Goal: Task Accomplishment & Management: Use online tool/utility

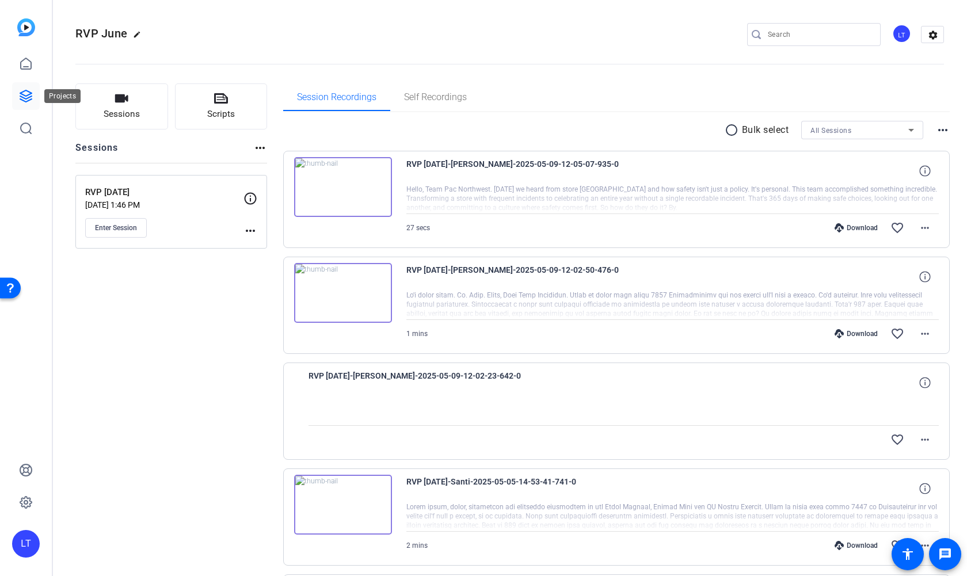
click at [27, 95] on icon at bounding box center [26, 96] width 12 height 12
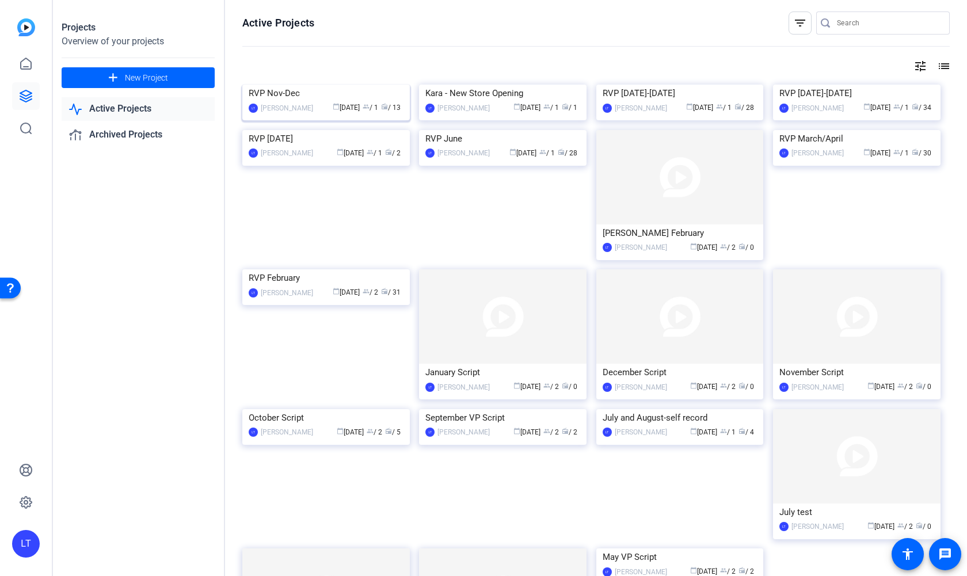
click at [262, 85] on img at bounding box center [325, 85] width 167 height 0
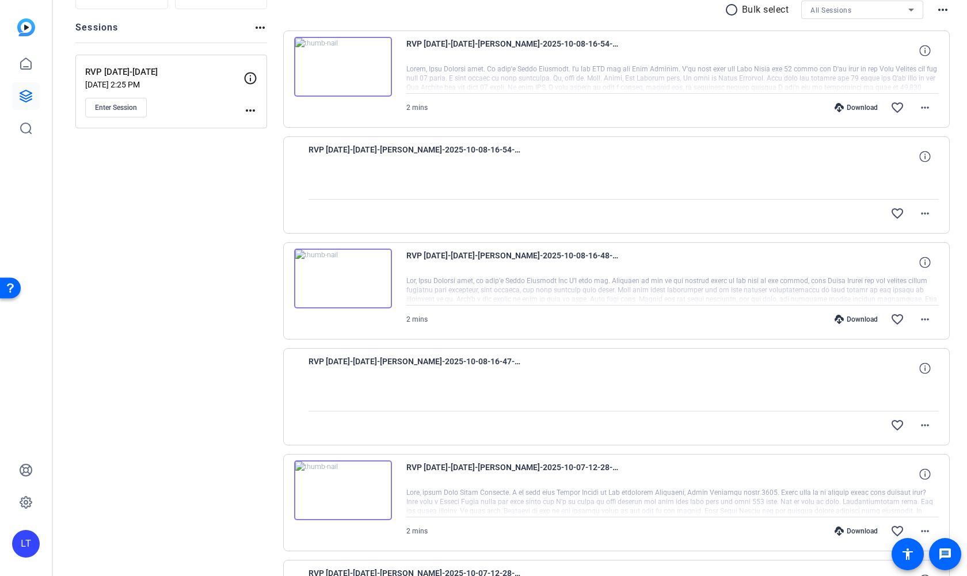
scroll to position [137, 0]
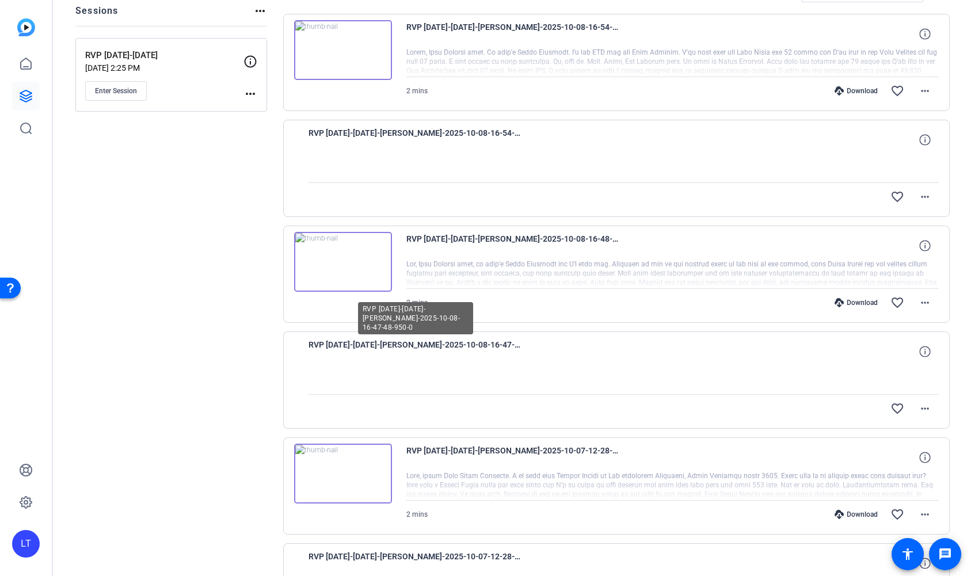
click at [430, 346] on span "RVP [DATE]-[DATE]-[PERSON_NAME]-2025-10-08-16-47-48-950-0" at bounding box center [414, 352] width 213 height 28
click at [918, 407] on mat-icon "more_horiz" at bounding box center [925, 409] width 14 height 14
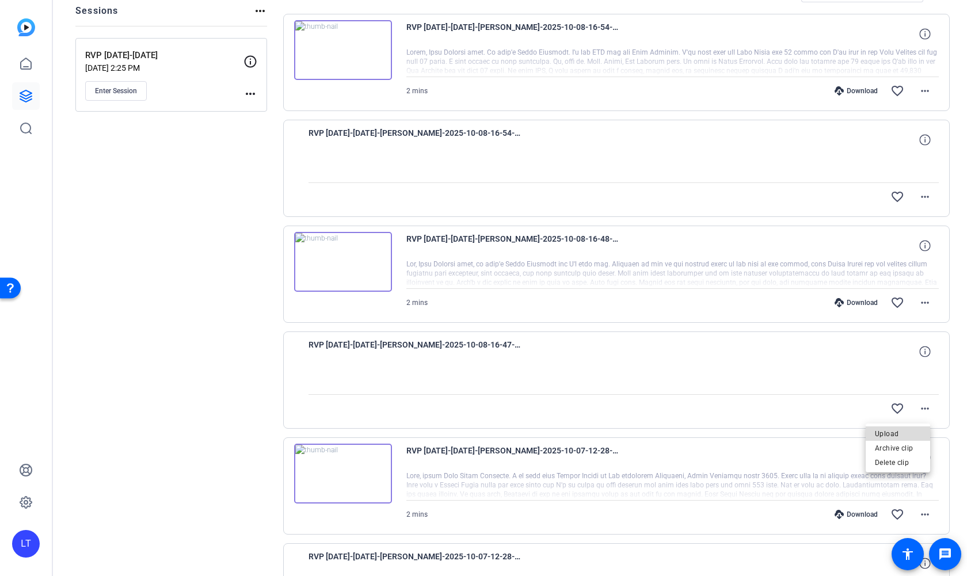
click at [891, 431] on span "Upload" at bounding box center [898, 434] width 46 height 14
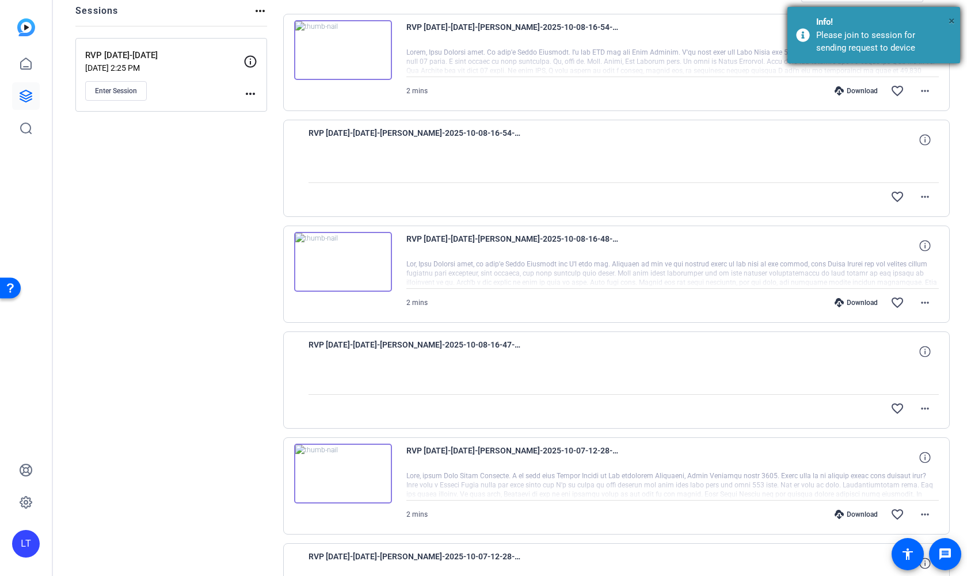
click at [951, 19] on span "×" at bounding box center [951, 21] width 6 height 14
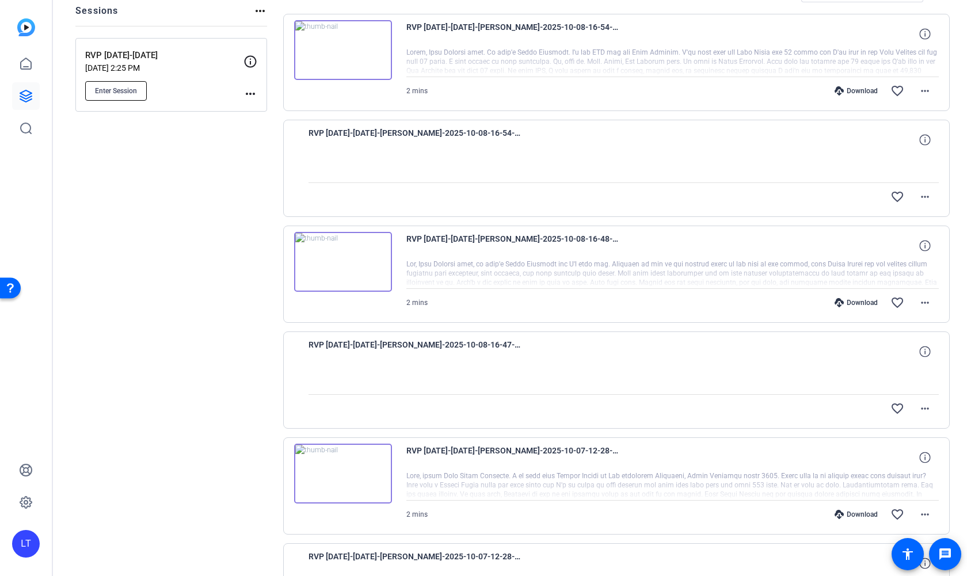
click at [105, 90] on span "Enter Session" at bounding box center [116, 90] width 42 height 9
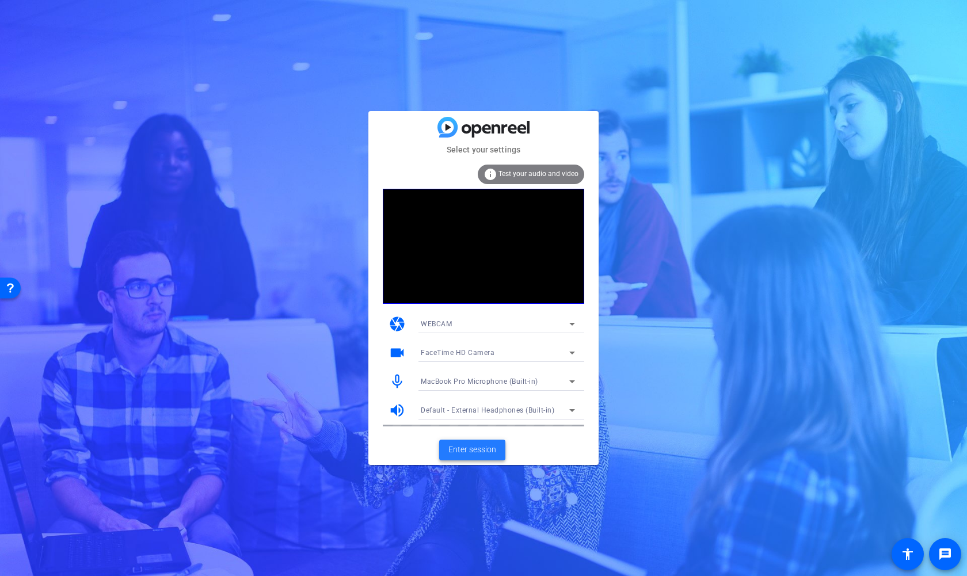
click at [479, 448] on span "Enter session" at bounding box center [472, 450] width 48 height 12
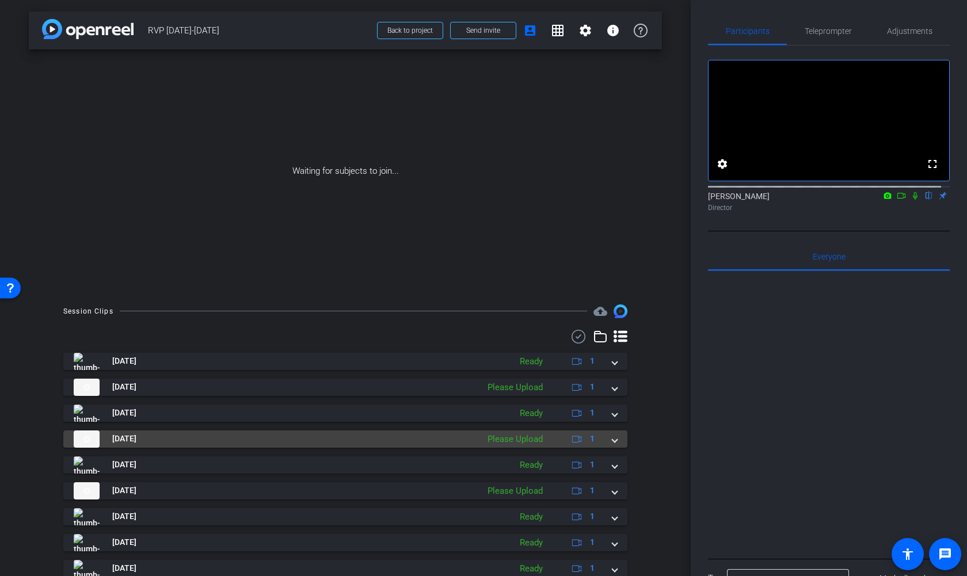
click at [123, 437] on span "Oct 8, 2025" at bounding box center [124, 439] width 24 height 12
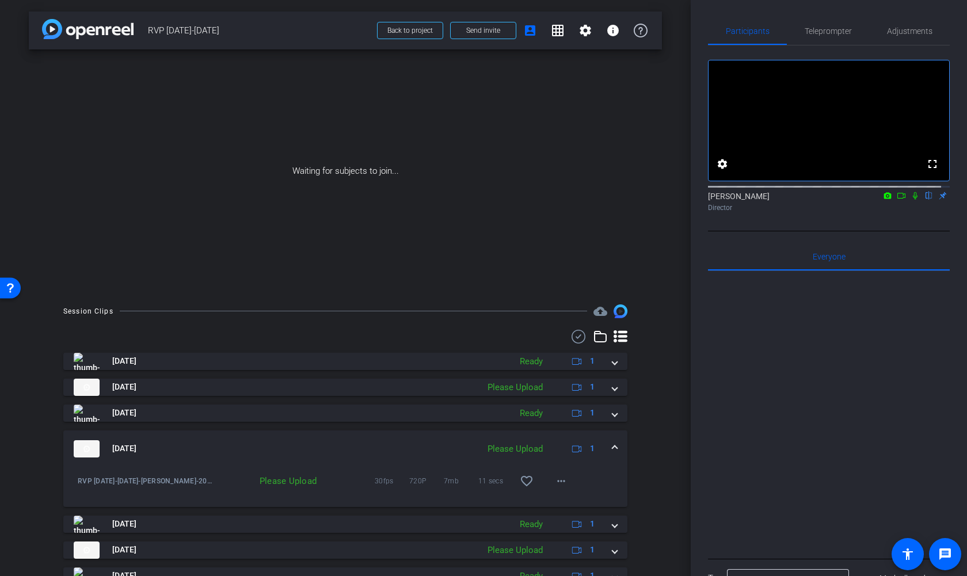
click at [529, 446] on div "Please Upload" at bounding box center [515, 449] width 67 height 13
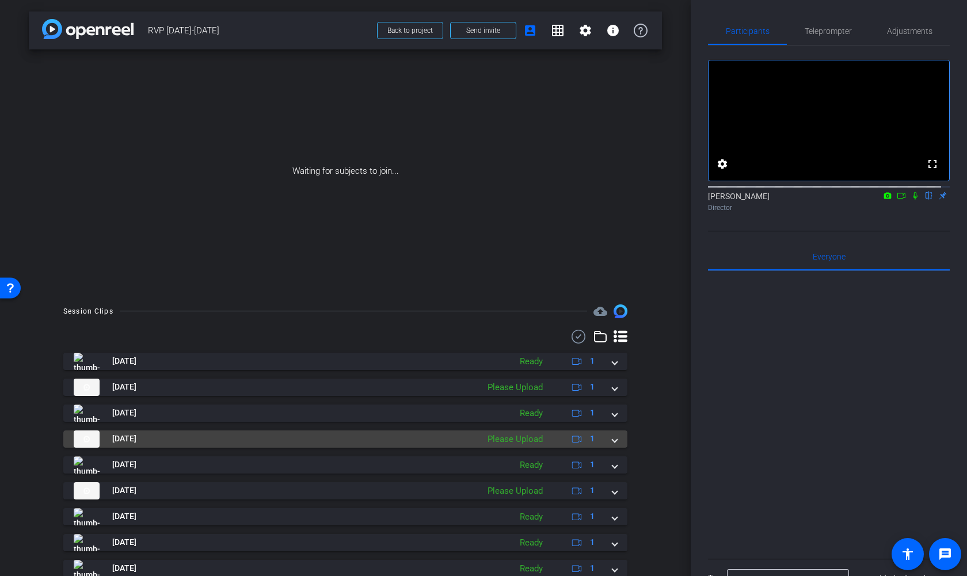
click at [529, 439] on div "Please Upload" at bounding box center [515, 439] width 67 height 13
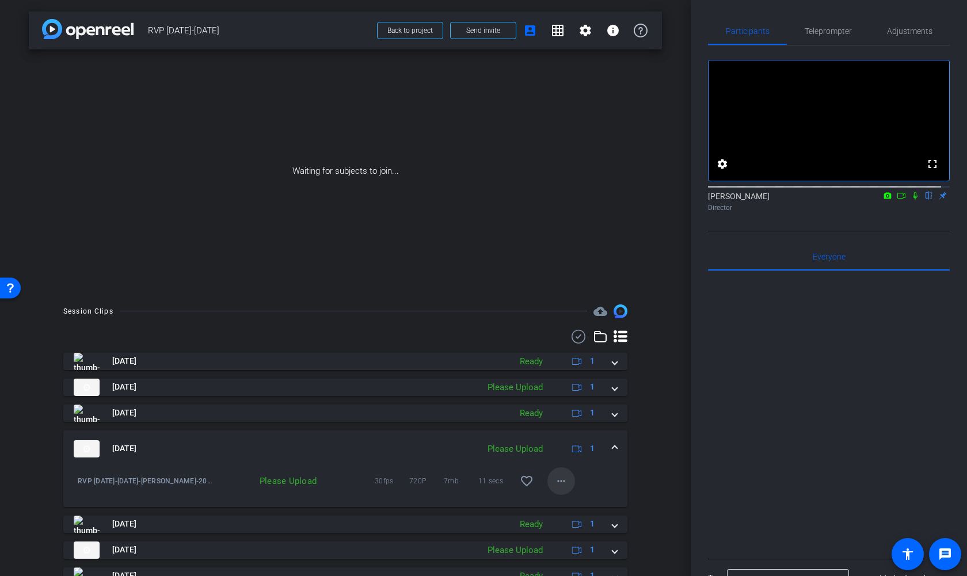
click at [555, 478] on mat-icon "more_horiz" at bounding box center [561, 481] width 14 height 14
click at [559, 504] on span "Upload" at bounding box center [571, 505] width 46 height 14
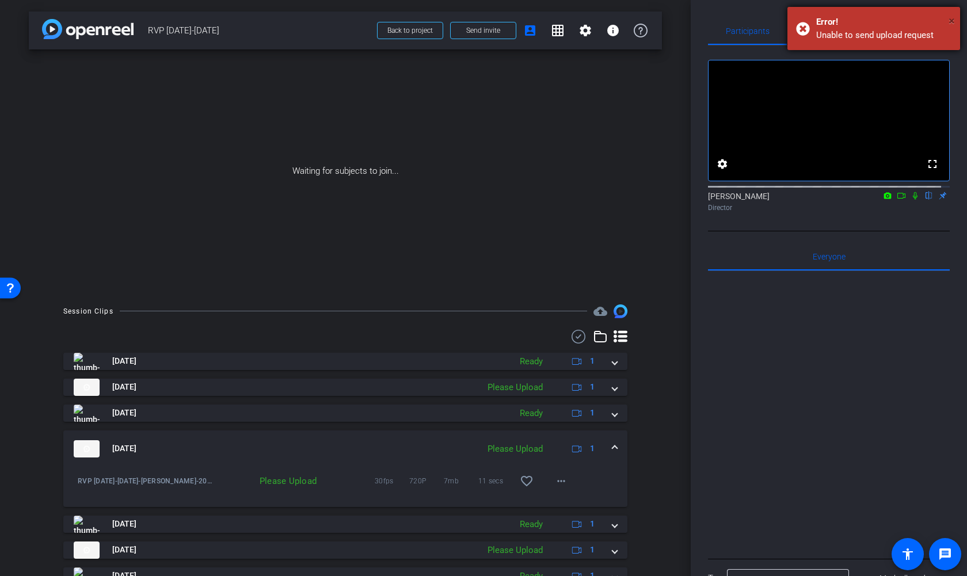
click at [950, 20] on span "×" at bounding box center [951, 21] width 6 height 14
